Goal: Book appointment/travel/reservation

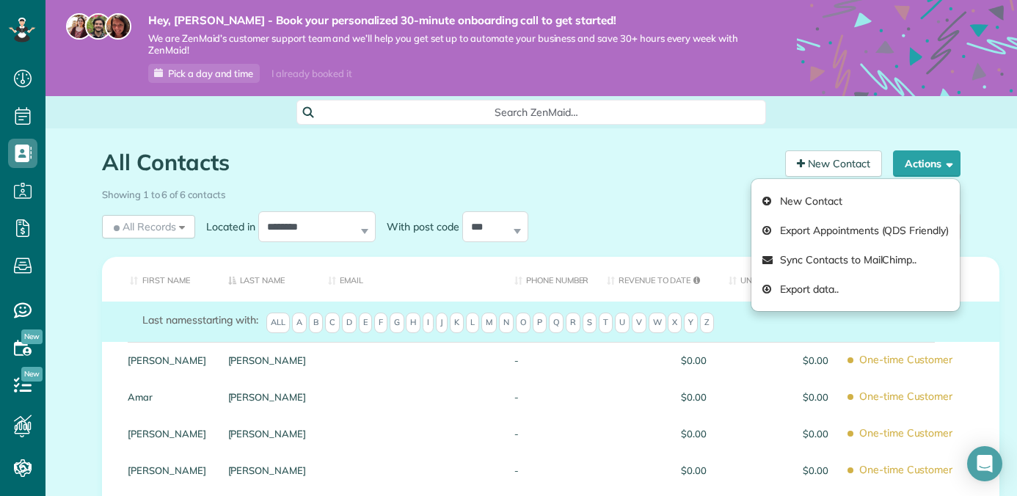
scroll to position [7, 7]
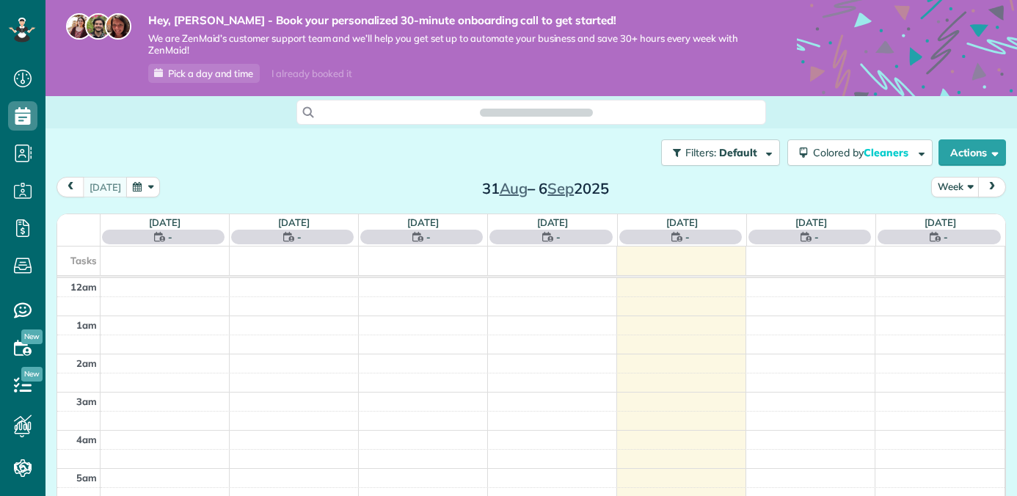
scroll to position [268, 0]
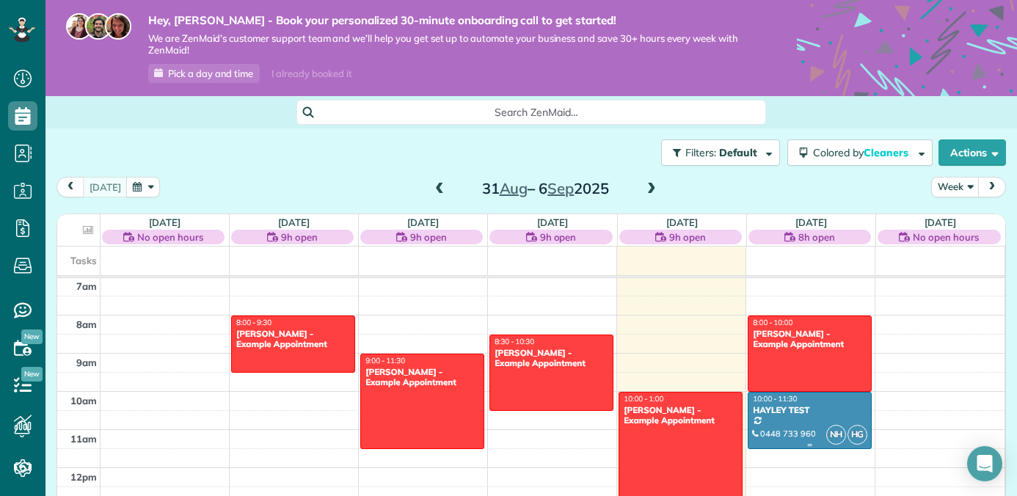
click at [787, 405] on div "HAYLEY TEST" at bounding box center [809, 410] width 115 height 10
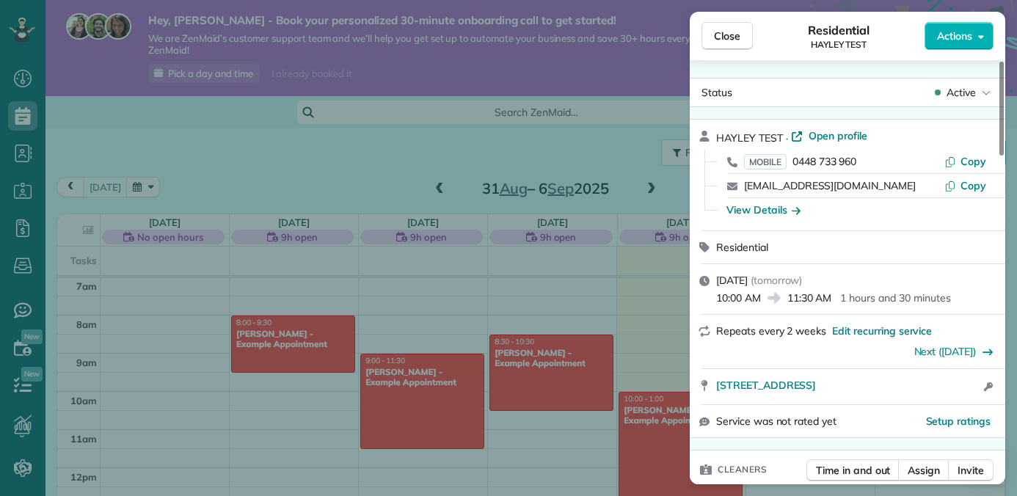
click at [519, 331] on div "Close Residential HAYLEY TEST Actions Status Active HAYLEY TEST · Open profile …" at bounding box center [508, 248] width 1017 height 496
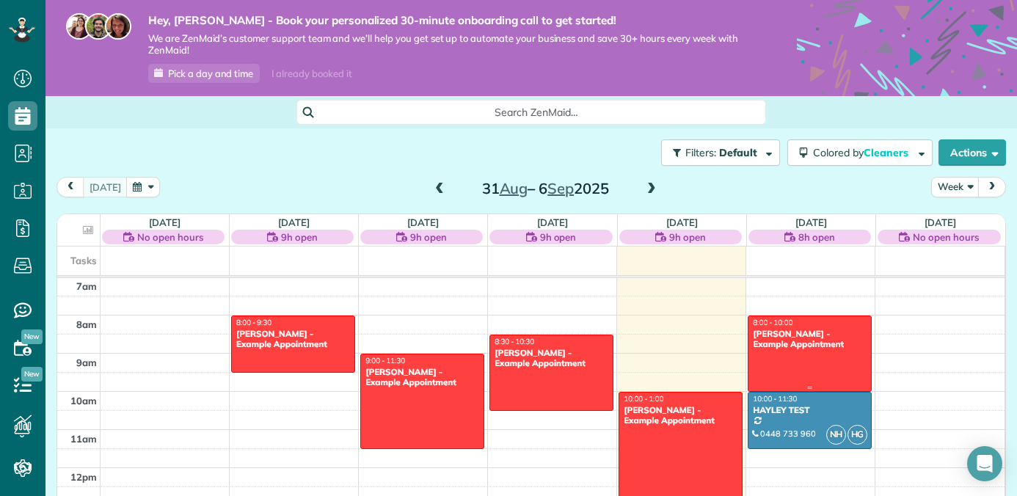
scroll to position [365, 0]
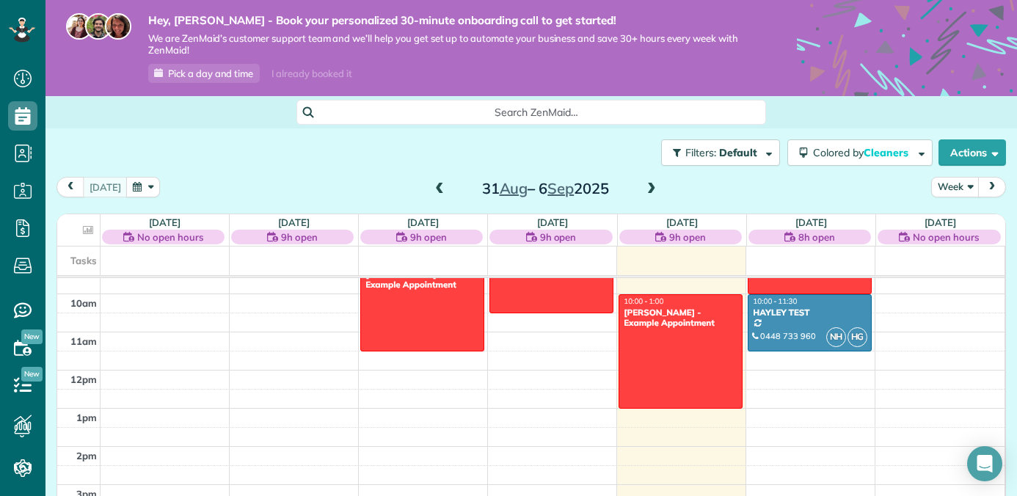
click at [795, 408] on div "12am 1am 2am 3am 4am 5am 6am 7am 8am 9am 10am 11am 12pm 1pm 2pm 3pm 4pm 5pm 6pm…" at bounding box center [530, 370] width 947 height 915
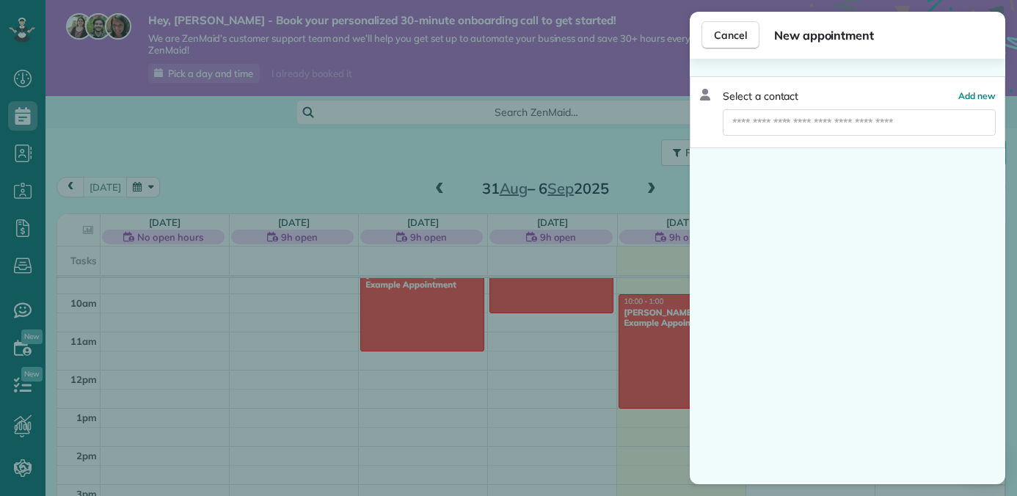
click at [0, 0] on div "Select a contact Add new" at bounding box center [0, 0] width 0 height 0
click at [772, 117] on input "text" at bounding box center [859, 122] width 273 height 26
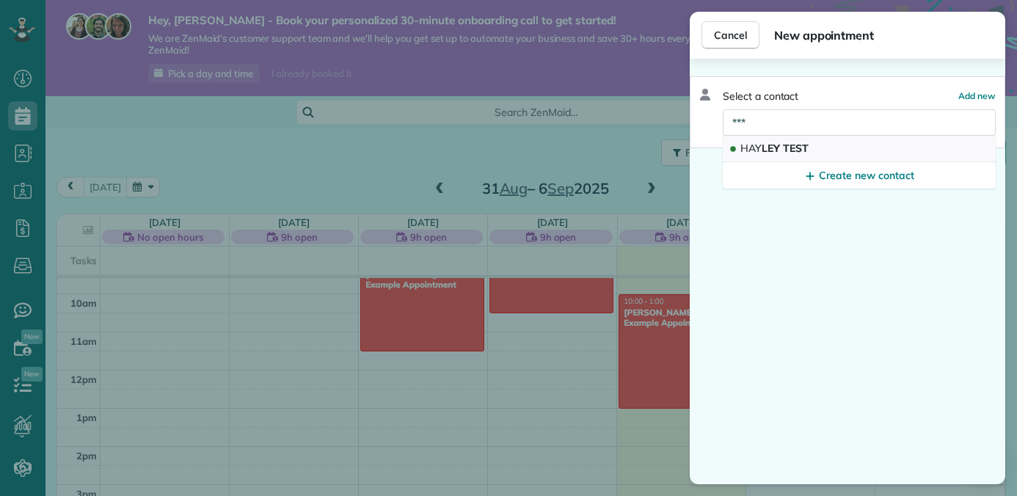
type input "***"
click at [770, 146] on span "HAY LEY TEST" at bounding box center [774, 148] width 68 height 13
